Goal: Task Accomplishment & Management: Manage account settings

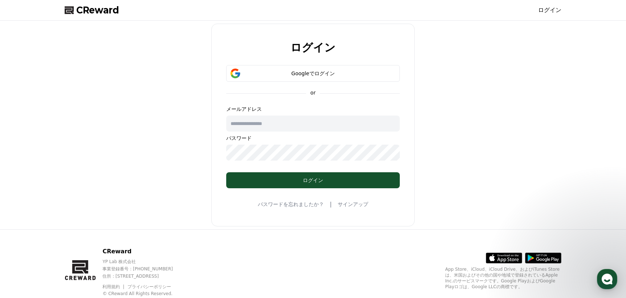
click at [349, 73] on div "Googleでログイン" at bounding box center [313, 73] width 153 height 7
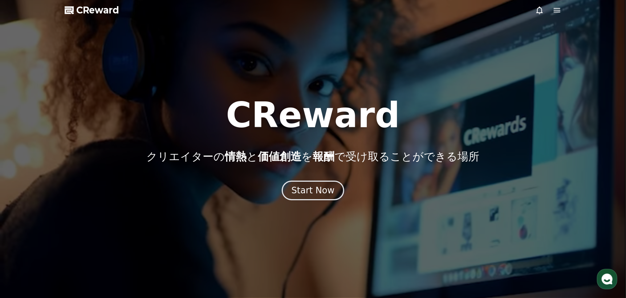
click at [536, 8] on icon at bounding box center [540, 10] width 9 height 9
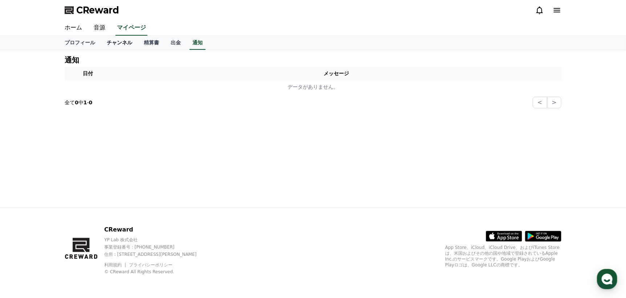
click at [108, 44] on link "チャンネル" at bounding box center [119, 43] width 37 height 14
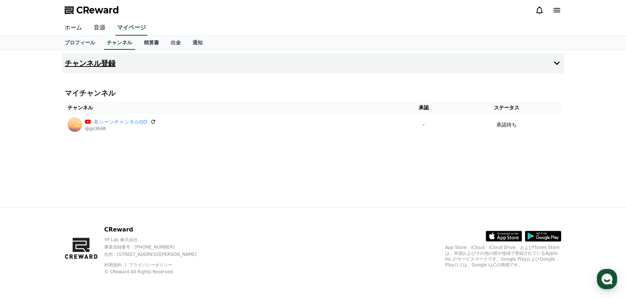
click at [556, 59] on icon at bounding box center [557, 63] width 9 height 9
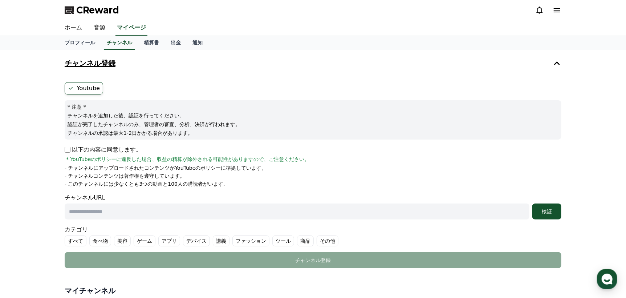
click at [126, 218] on input "text" at bounding box center [297, 211] width 465 height 16
type input "**********"
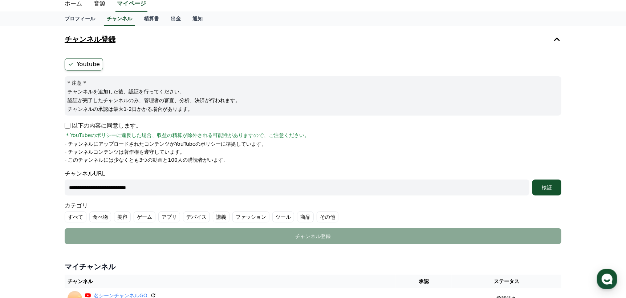
scroll to position [36, 0]
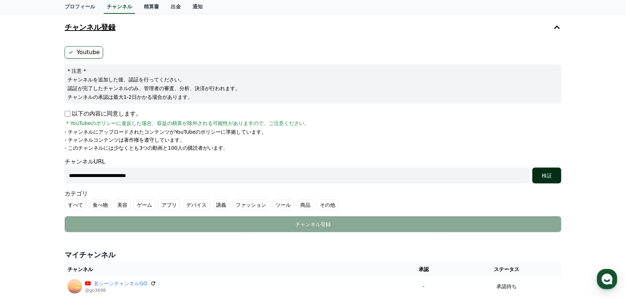
click at [546, 175] on div "検証" at bounding box center [547, 175] width 23 height 7
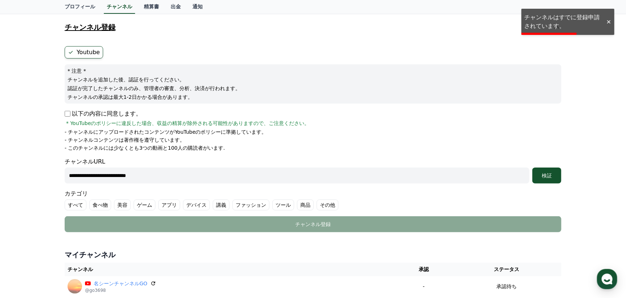
click at [609, 23] on div at bounding box center [609, 22] width 12 height 7
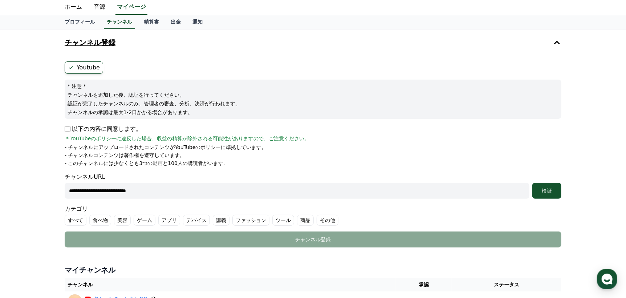
scroll to position [0, 0]
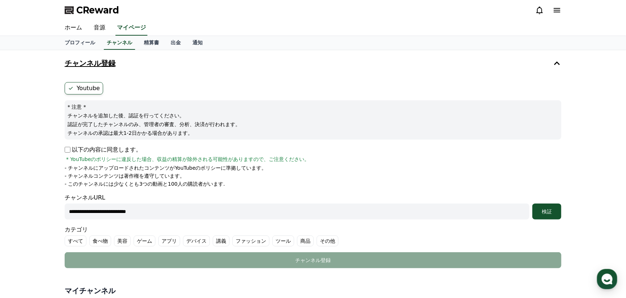
click at [560, 12] on div "CReward" at bounding box center [313, 10] width 509 height 20
click at [557, 13] on icon at bounding box center [557, 10] width 9 height 9
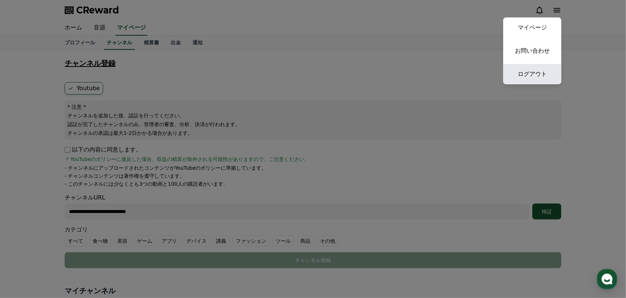
click at [544, 74] on link "ログアウト" at bounding box center [533, 74] width 58 height 20
